Goal: Navigation & Orientation: Find specific page/section

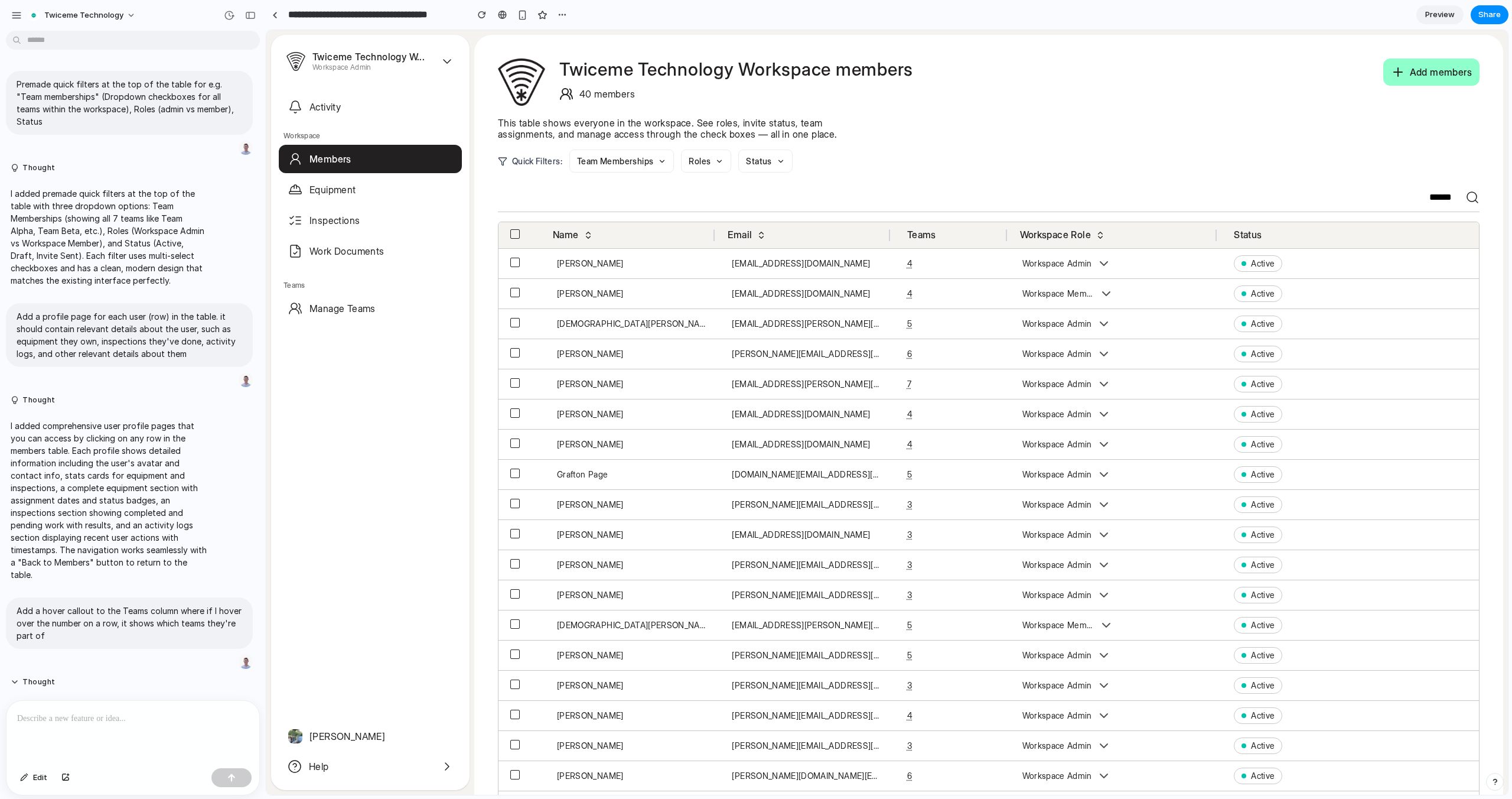
scroll to position [265, 0]
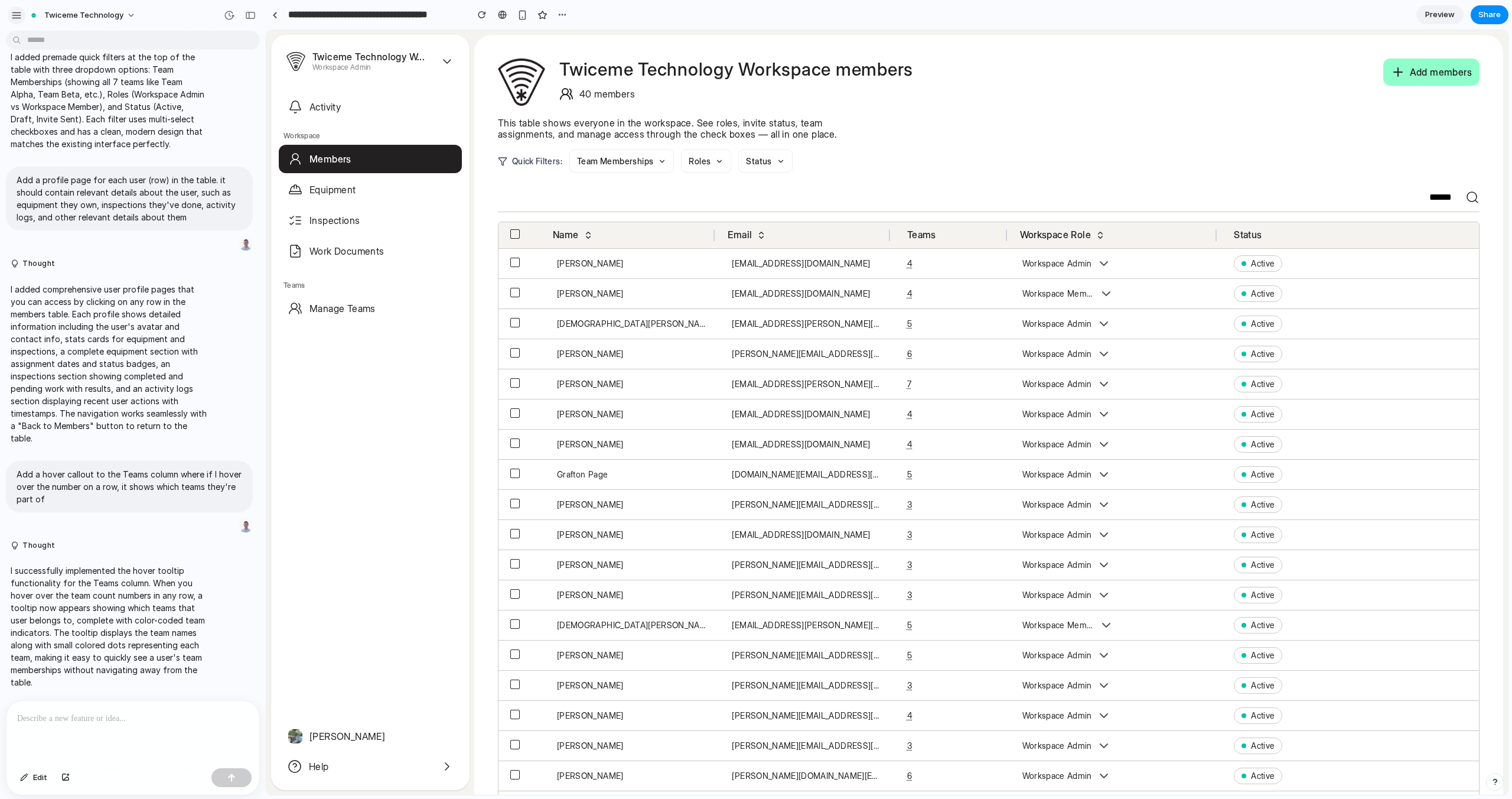
click at [9, 10] on button "button" at bounding box center [16, 15] width 18 height 18
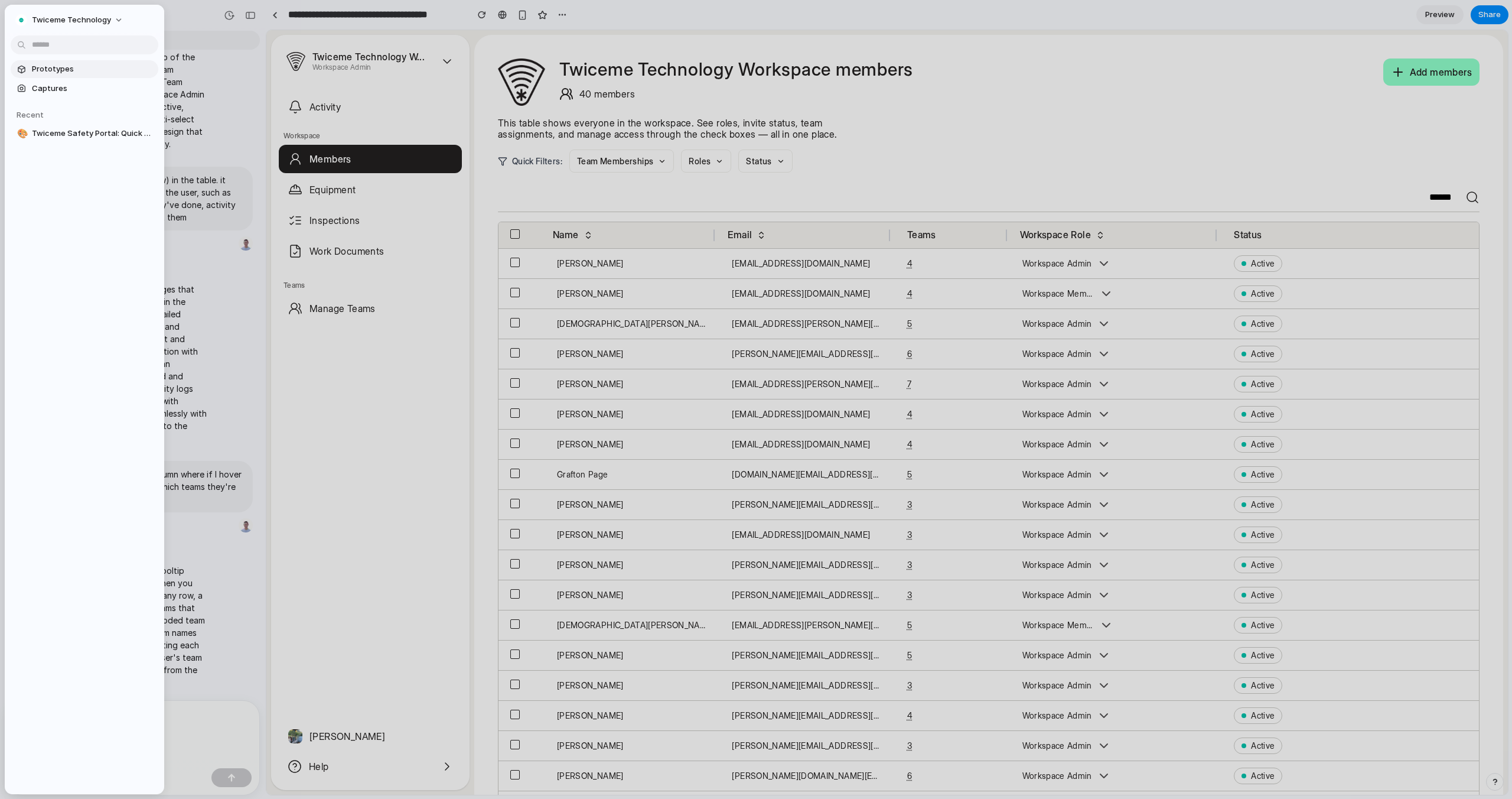
click at [74, 74] on span "Prototypes" at bounding box center [92, 69] width 121 height 12
